Goal: Task Accomplishment & Management: Manage account settings

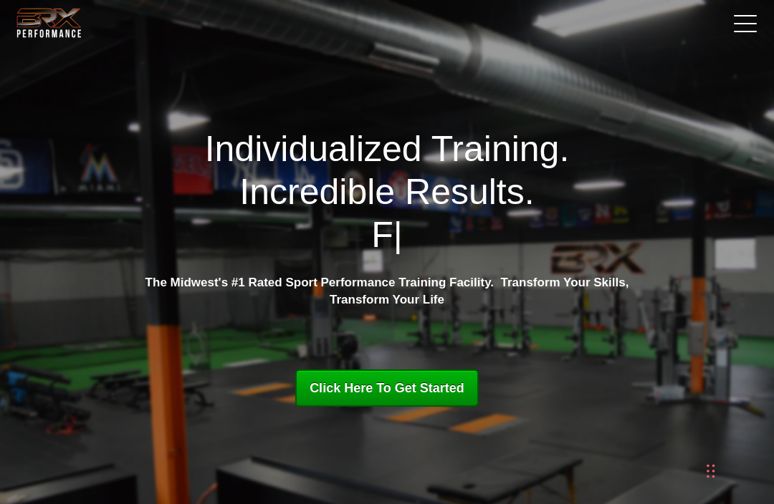
click at [742, 29] on link at bounding box center [742, 23] width 36 height 36
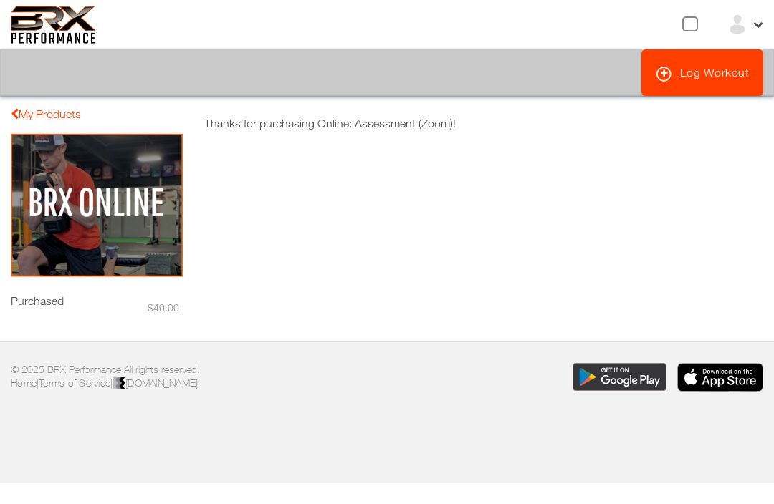
click at [52, 201] on img at bounding box center [97, 205] width 172 height 145
click at [30, 120] on link "My Products" at bounding box center [46, 113] width 70 height 13
click at [54, 182] on img at bounding box center [97, 205] width 172 height 145
click at [704, 73] on link "Log Workout" at bounding box center [702, 72] width 123 height 47
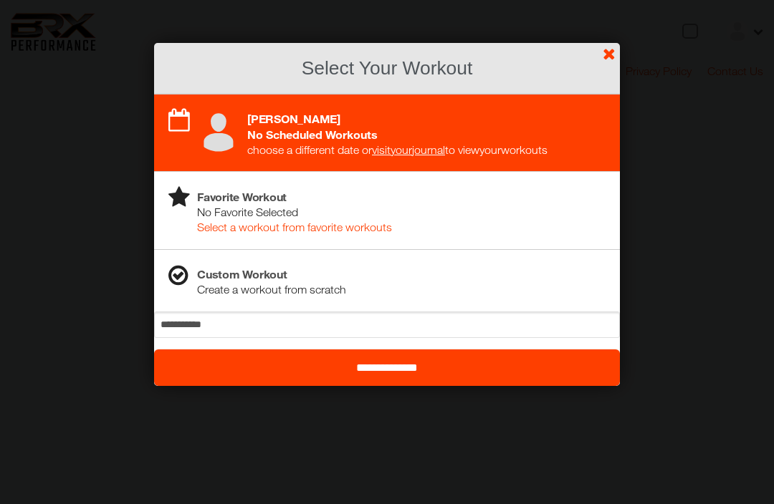
click at [434, 379] on input "**********" at bounding box center [387, 368] width 466 height 37
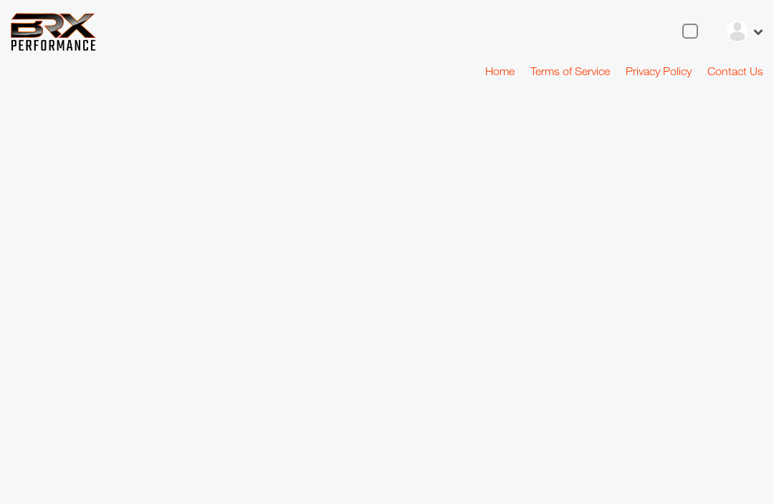
select select "*"
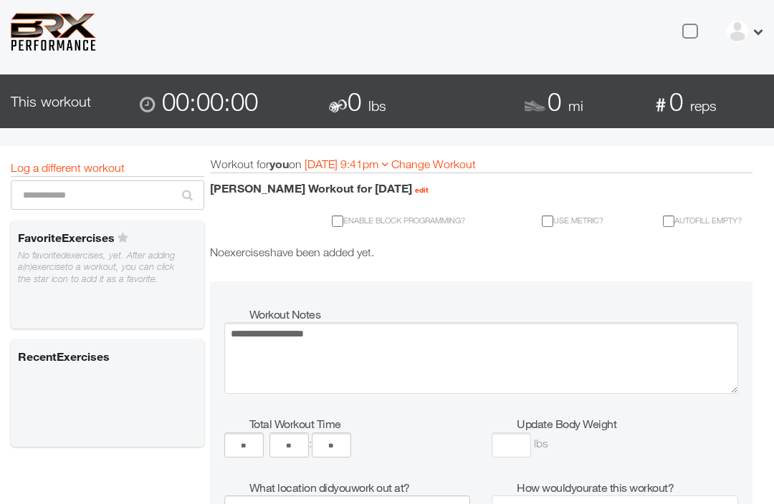
click at [391, 159] on input "**********" at bounding box center [348, 171] width 87 height 27
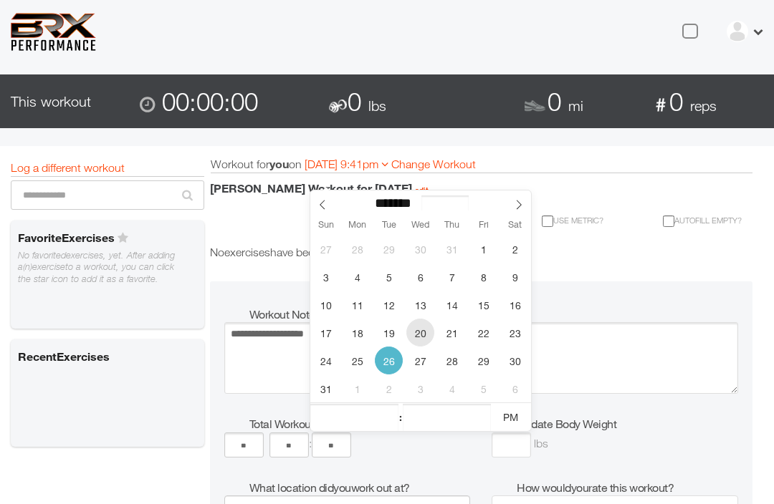
click at [418, 335] on span "20" at bounding box center [420, 333] width 28 height 28
type input "**********"
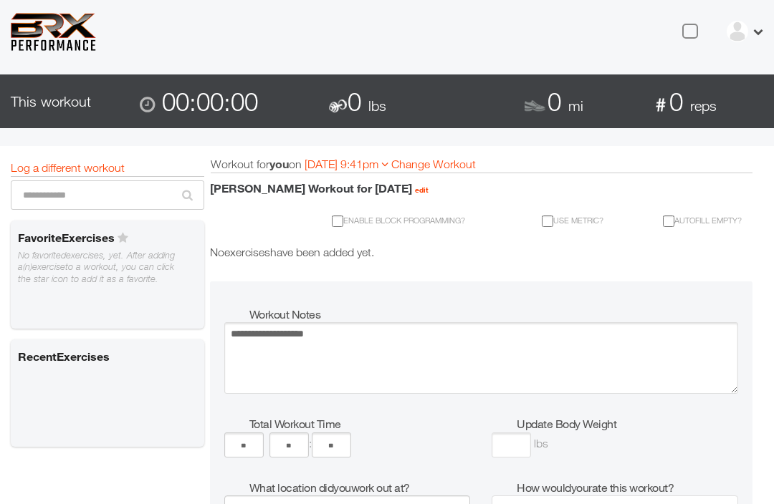
click at [638, 175] on div "Robby Seifert's Workout for 08/26/2025 edit Enable block programming? Use metri…" at bounding box center [476, 200] width 554 height 54
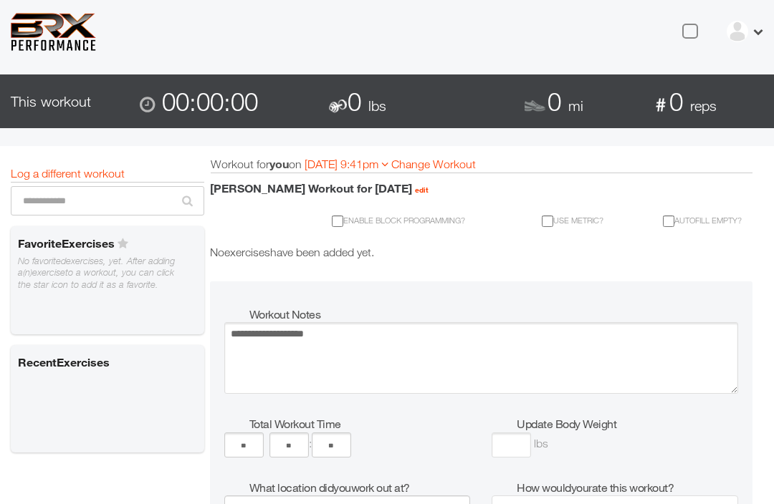
click at [762, 32] on icon at bounding box center [757, 30] width 12 height 12
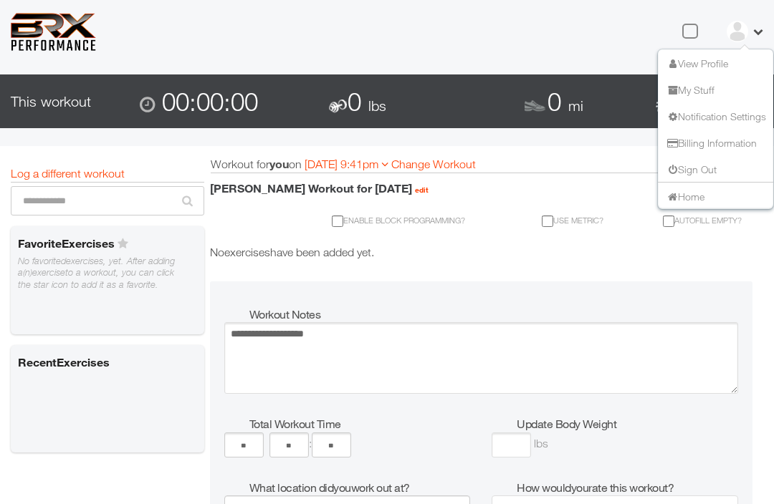
click at [708, 63] on link "View Profile" at bounding box center [696, 63] width 63 height 12
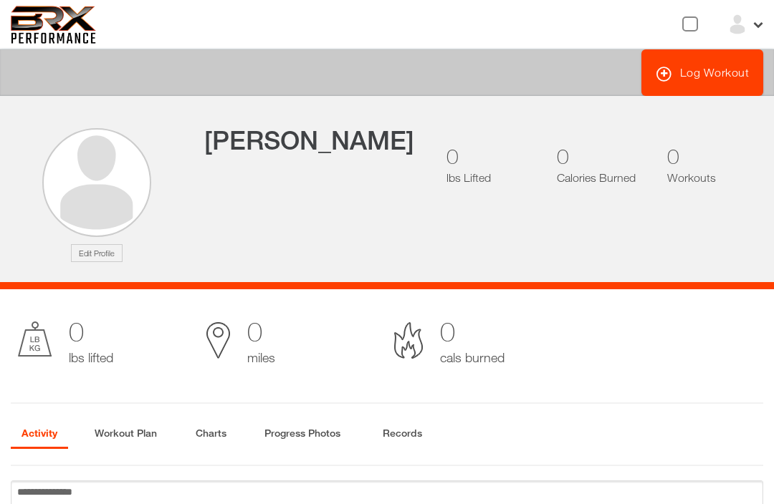
click at [746, 21] on img at bounding box center [737, 24] width 21 height 21
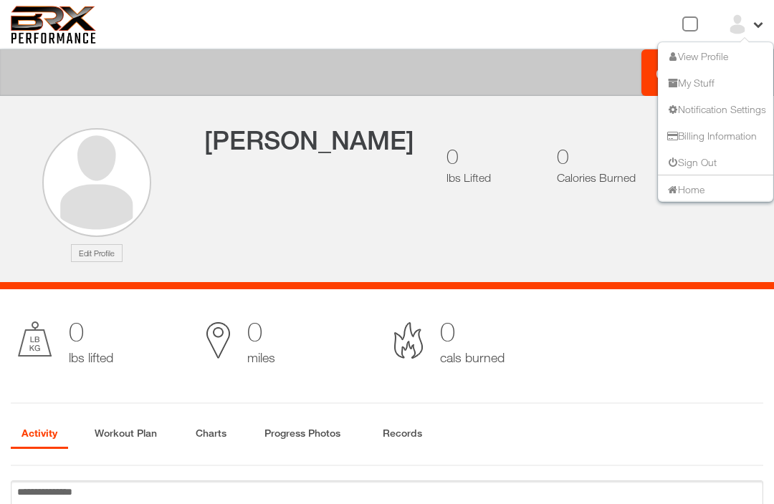
click at [717, 138] on link "Billing Information" at bounding box center [711, 135] width 92 height 12
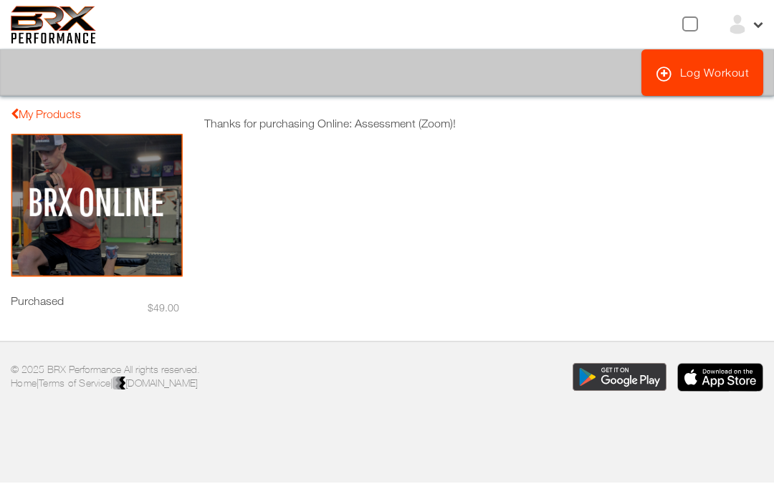
click at [63, 214] on img at bounding box center [97, 205] width 172 height 145
click at [56, 212] on img at bounding box center [97, 205] width 172 height 145
click at [443, 125] on p "Thanks for purchasing Online: Assessment (Zoom)!" at bounding box center [483, 123] width 559 height 15
click at [33, 307] on div "Purchased" at bounding box center [97, 300] width 172 height 17
click at [34, 297] on div "Purchased" at bounding box center [97, 300] width 172 height 17
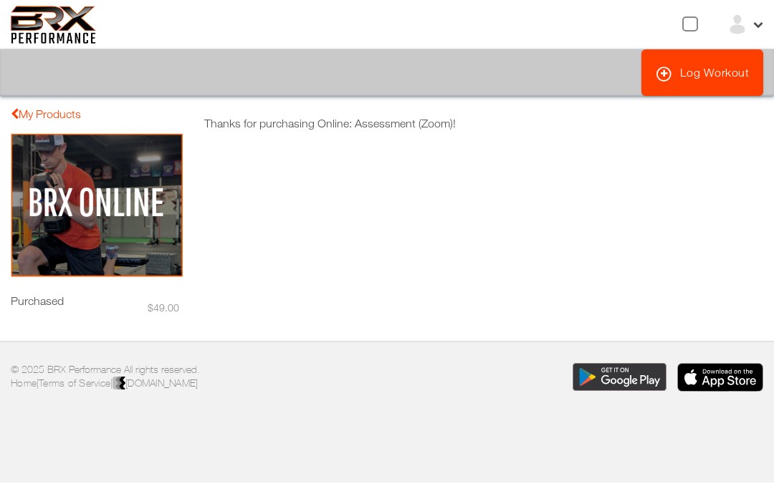
click at [42, 252] on img at bounding box center [97, 205] width 172 height 145
click at [37, 120] on link "My Products" at bounding box center [46, 113] width 70 height 13
click at [755, 32] on div at bounding box center [745, 24] width 37 height 21
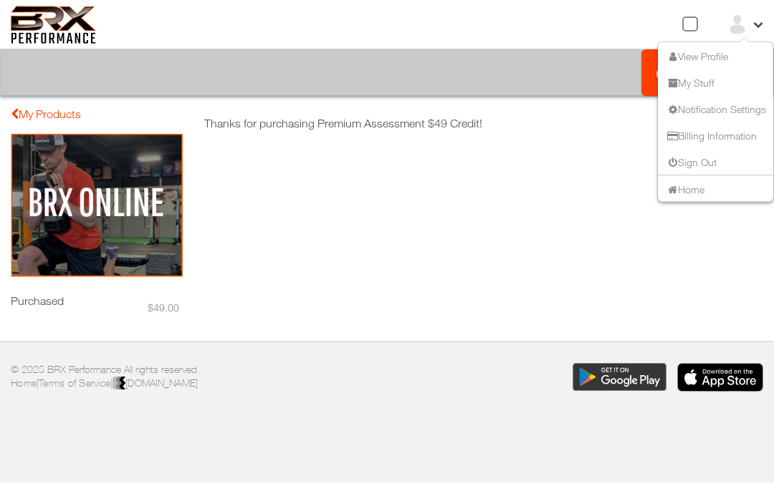
click at [707, 49] on link "View Profile" at bounding box center [696, 55] width 63 height 12
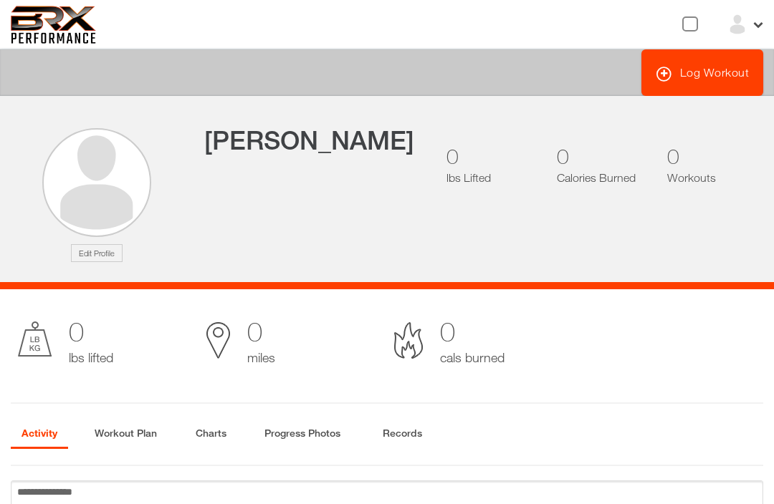
click at [741, 21] on img at bounding box center [737, 24] width 21 height 21
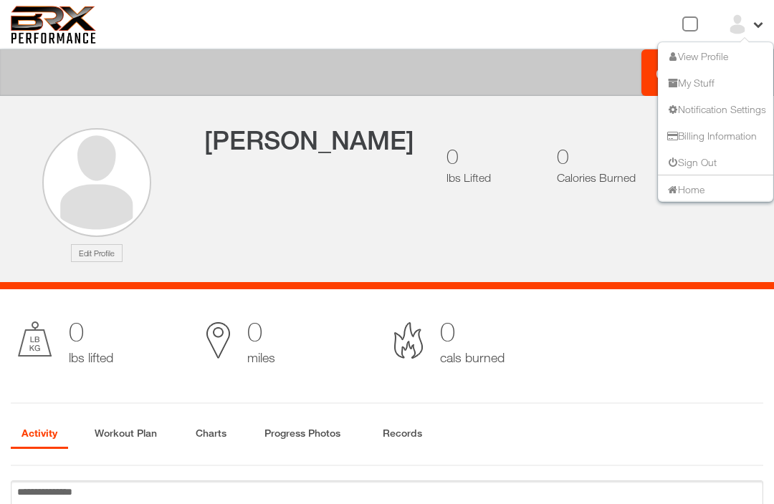
click at [731, 115] on link "Notification Settings" at bounding box center [715, 108] width 101 height 12
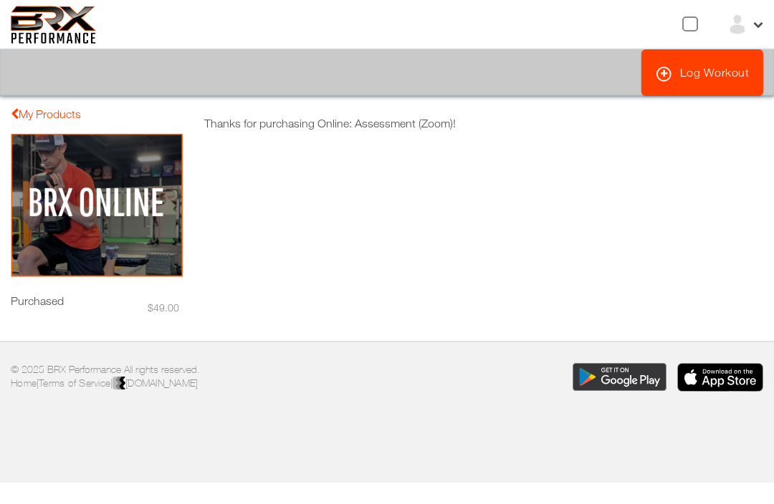
click at [109, 202] on img at bounding box center [97, 205] width 172 height 145
click at [135, 201] on img at bounding box center [97, 205] width 172 height 145
click at [134, 200] on img at bounding box center [97, 205] width 172 height 145
click at [67, 115] on link "My Products" at bounding box center [46, 113] width 70 height 13
